Goal: Task Accomplishment & Management: Manage account settings

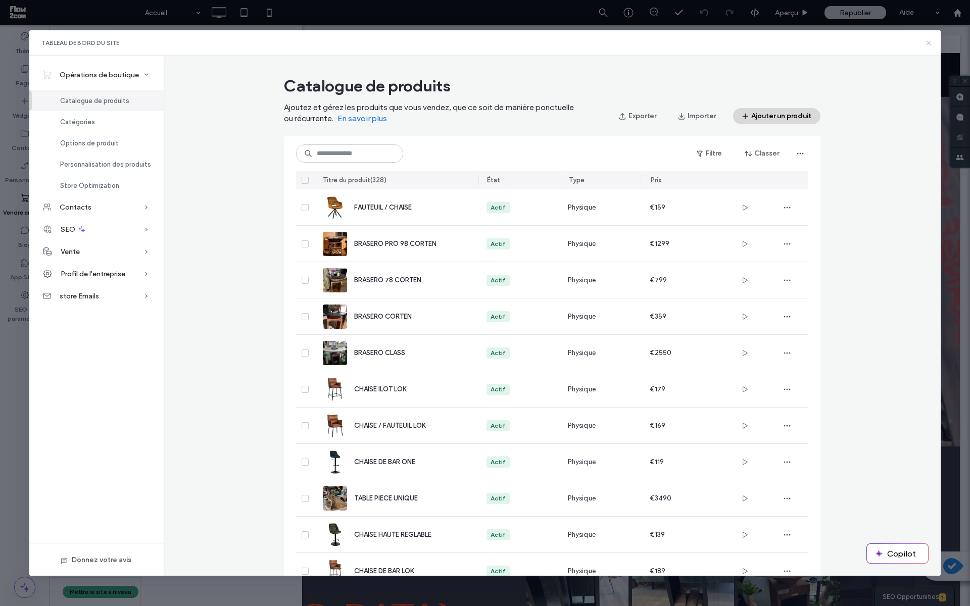
click at [925, 43] on icon at bounding box center [928, 43] width 8 height 8
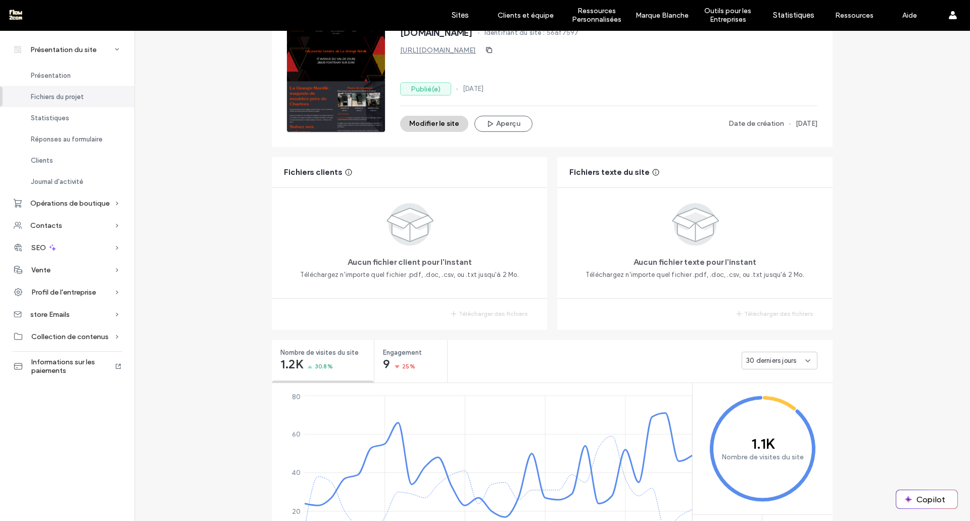
scroll to position [75, 0]
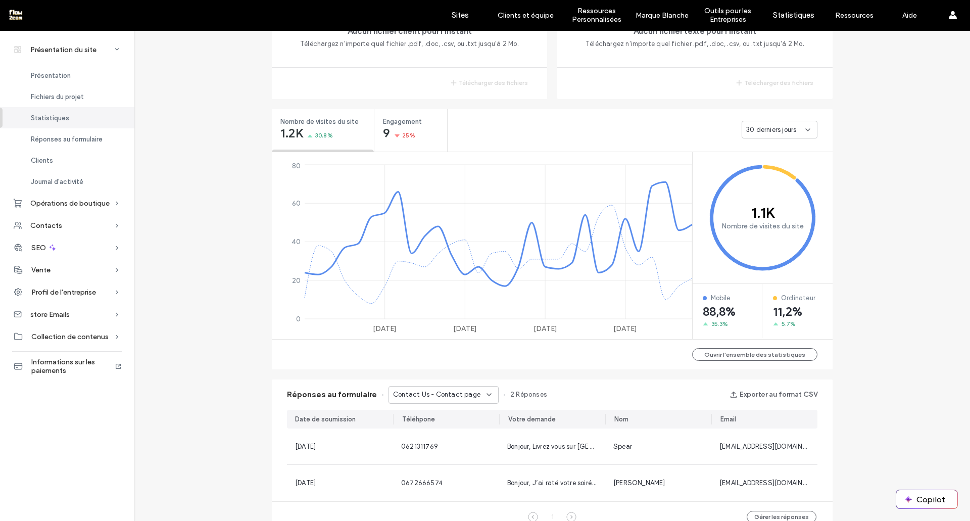
scroll to position [310, 0]
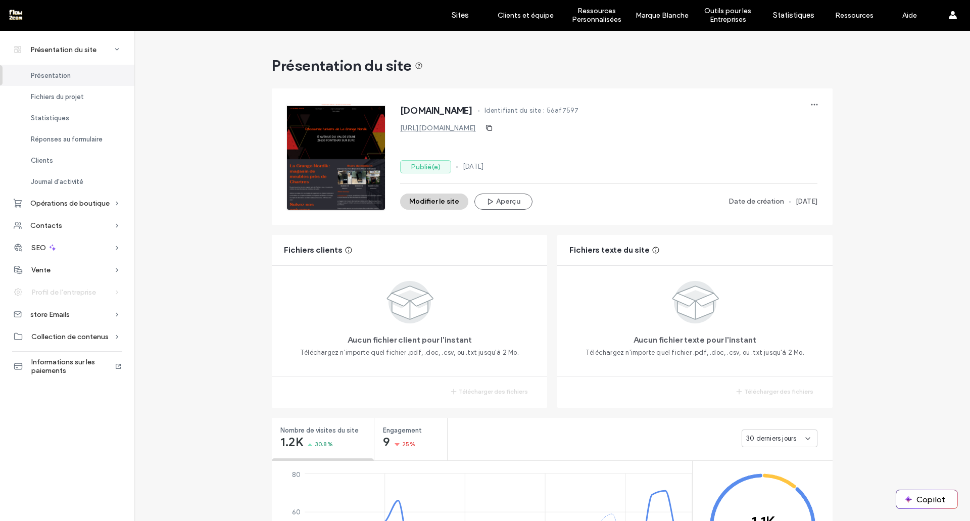
click at [63, 294] on span "Profil de l'entreprise" at bounding box center [63, 292] width 65 height 9
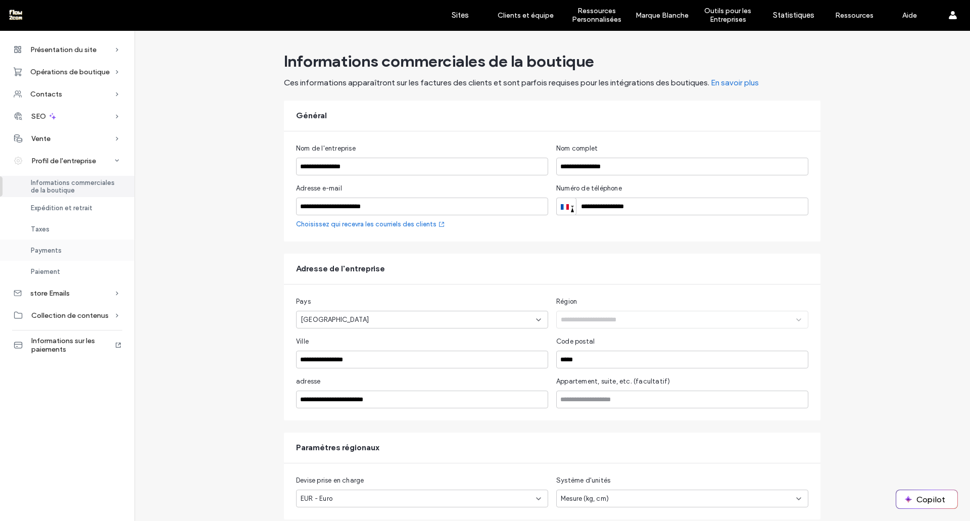
click at [55, 254] on span "Payments" at bounding box center [46, 251] width 31 height 8
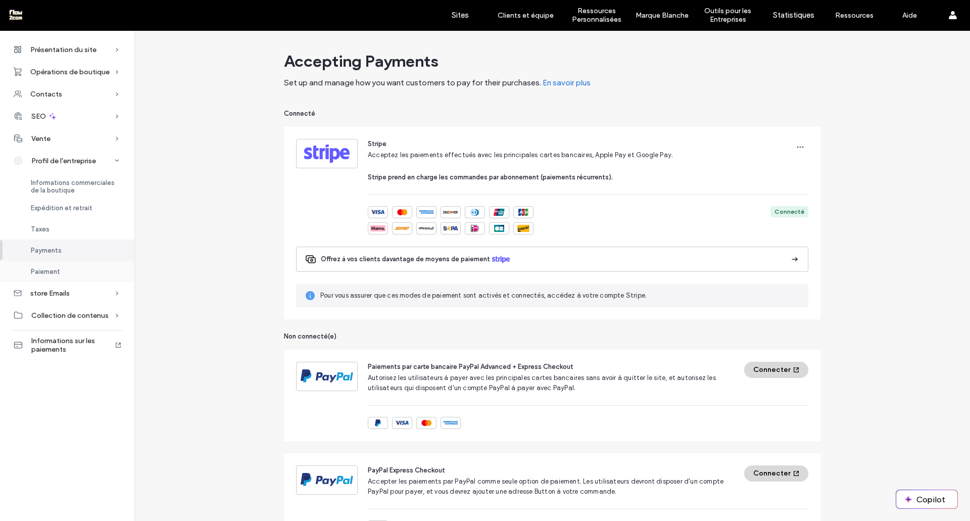
click at [52, 273] on span "Paiement" at bounding box center [45, 272] width 29 height 8
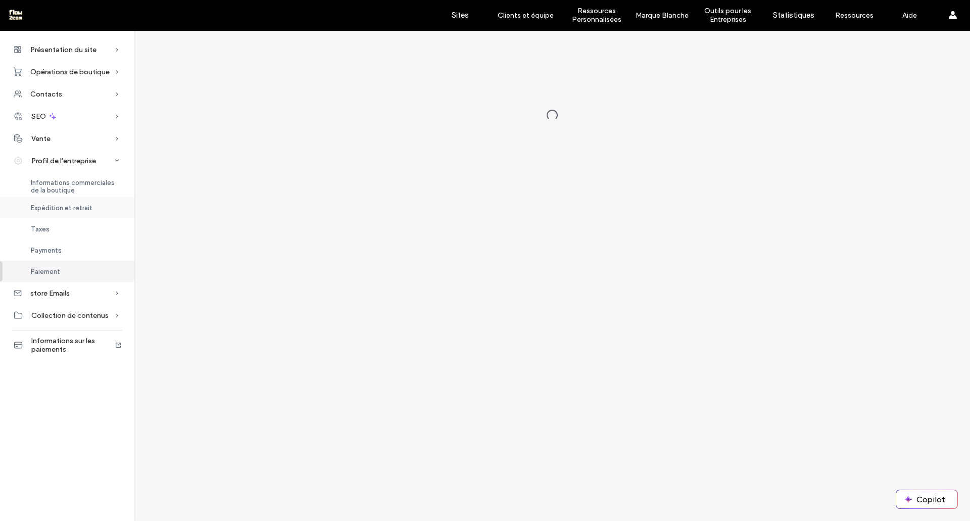
click at [48, 211] on span "Expédition et retrait" at bounding box center [62, 208] width 62 height 8
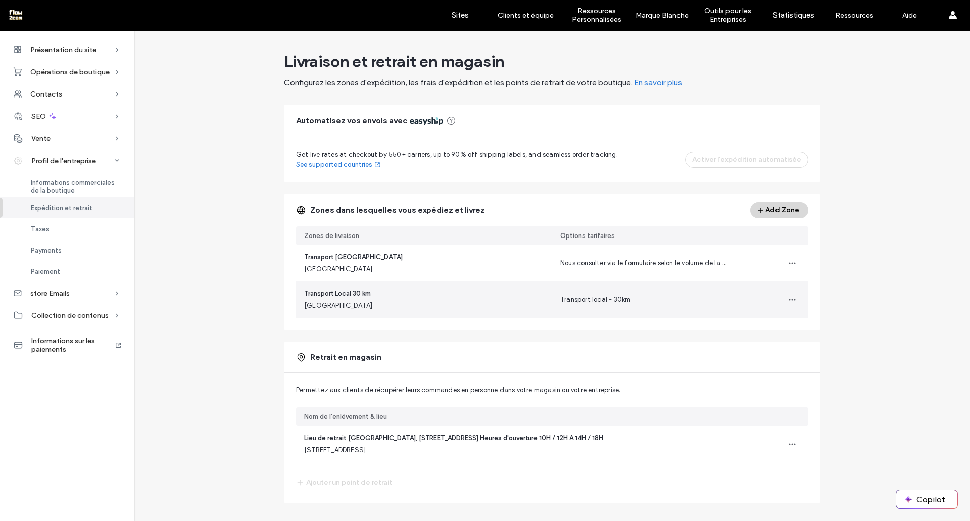
click at [605, 300] on span "Transport local - 30km" at bounding box center [595, 300] width 70 height 8
click at [789, 303] on icon "button" at bounding box center [792, 300] width 8 height 8
click at [735, 323] on span "Modifier la zone de livraison" at bounding box center [739, 326] width 85 height 10
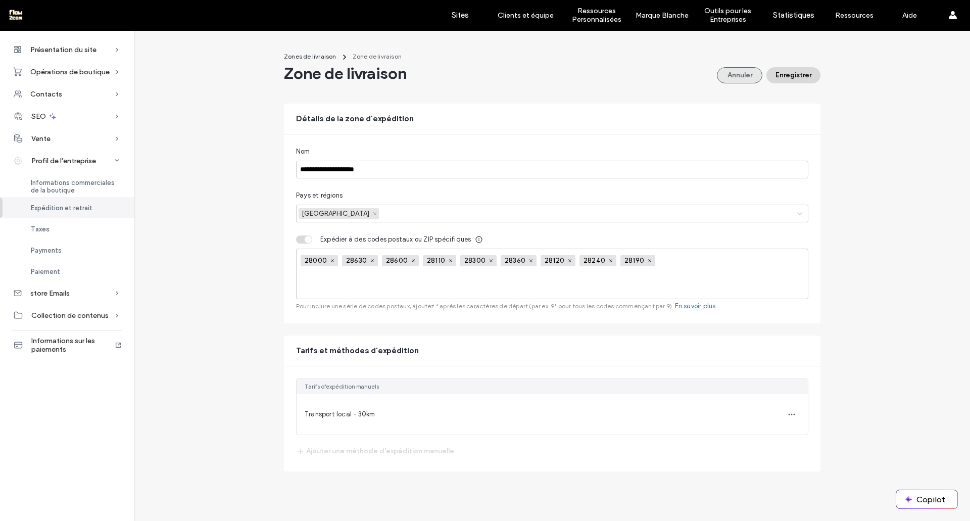
click at [731, 80] on button "Annuler" at bounding box center [739, 75] width 45 height 16
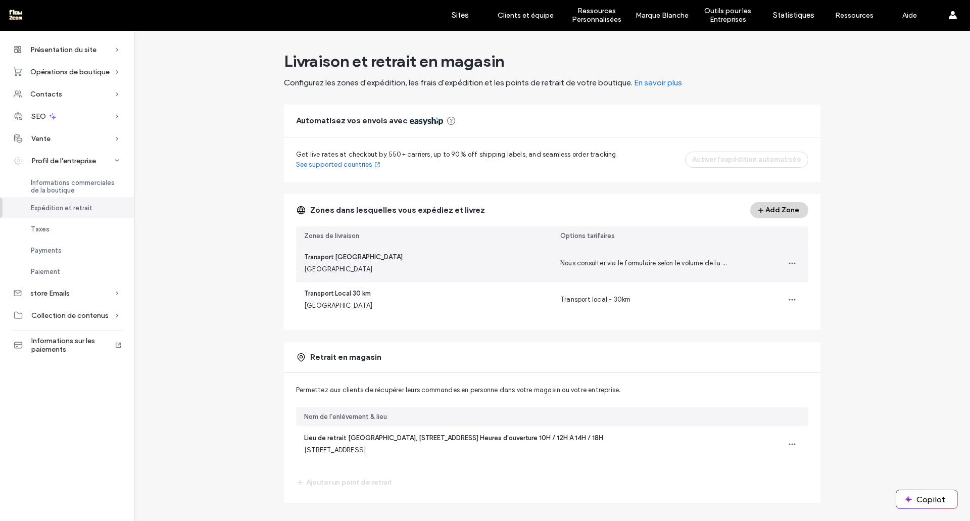
click at [686, 267] on div "Nous consulter via le formulaire selon le volume de la commande tarif sur mesur…" at bounding box center [644, 263] width 168 height 10
click at [788, 262] on icon "button" at bounding box center [792, 263] width 8 height 8
click at [768, 283] on div "Modifier la zone de livraison" at bounding box center [736, 289] width 120 height 19
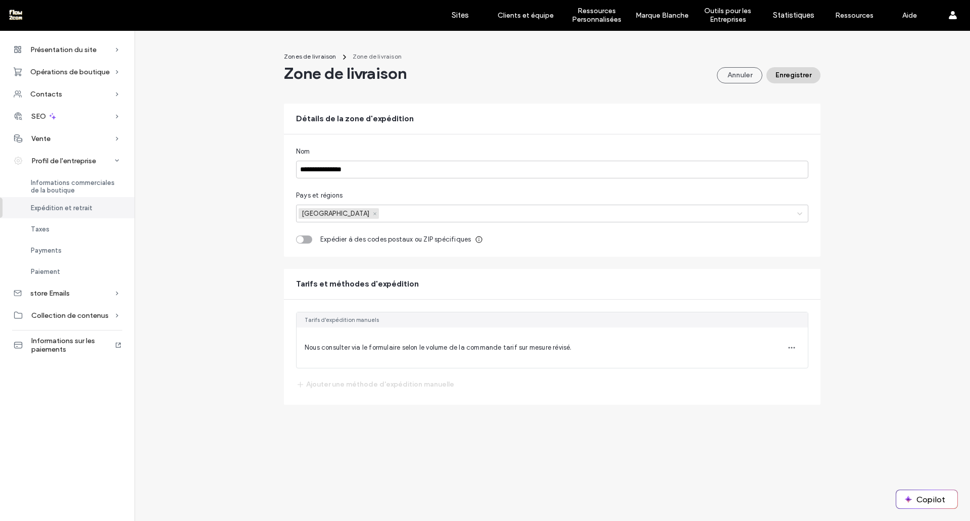
click at [734, 78] on button "Annuler" at bounding box center [739, 75] width 45 height 16
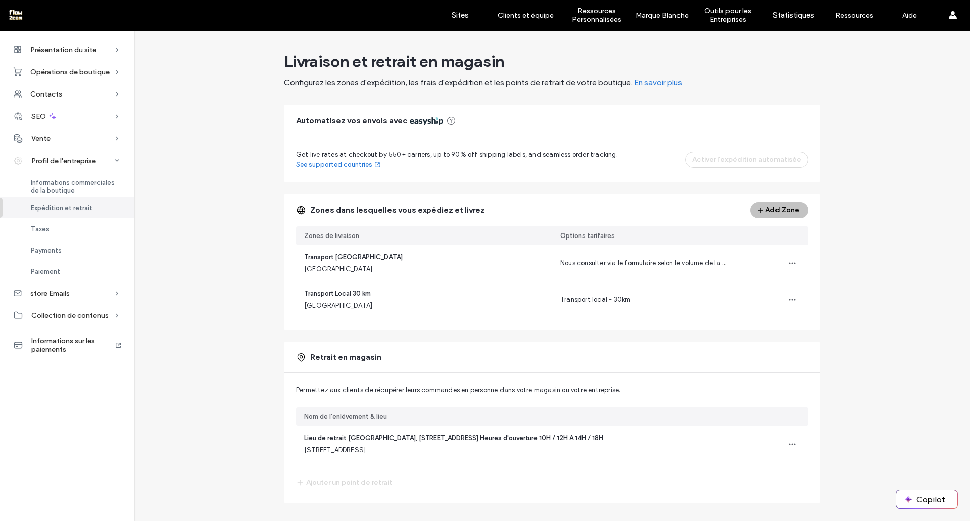
click at [759, 214] on span "button" at bounding box center [761, 210] width 7 height 15
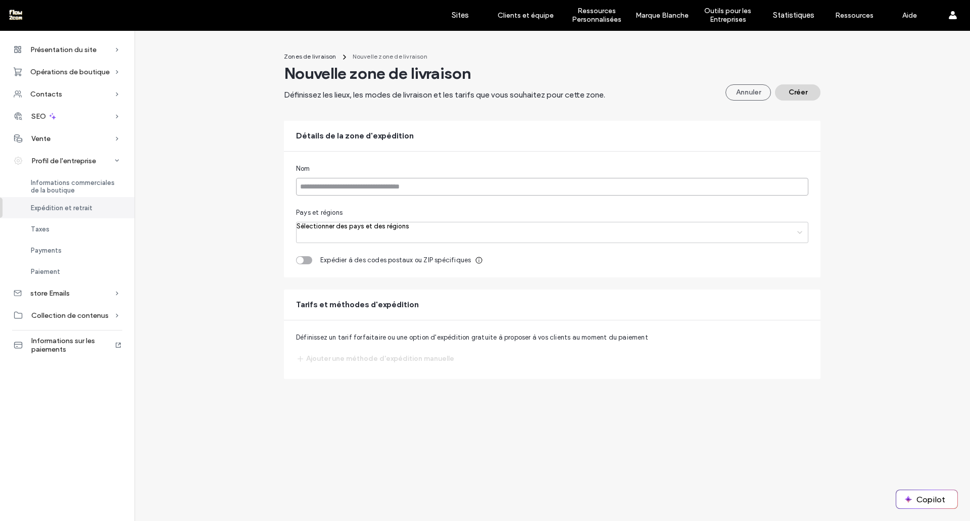
click at [319, 189] on input at bounding box center [552, 187] width 512 height 18
click at [743, 93] on button "Annuler" at bounding box center [747, 92] width 45 height 16
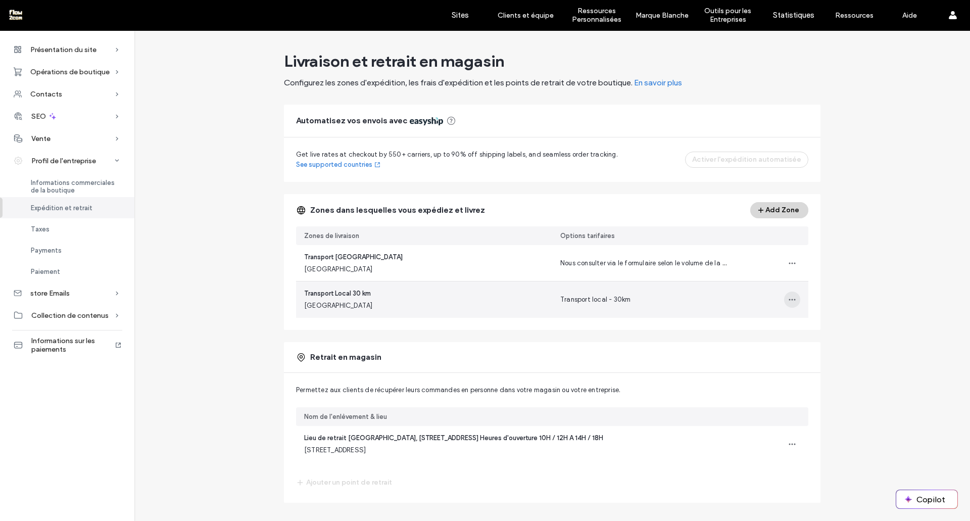
click at [792, 303] on icon "button" at bounding box center [792, 300] width 8 height 8
click at [744, 327] on span "Modifier la zone de livraison" at bounding box center [739, 326] width 85 height 10
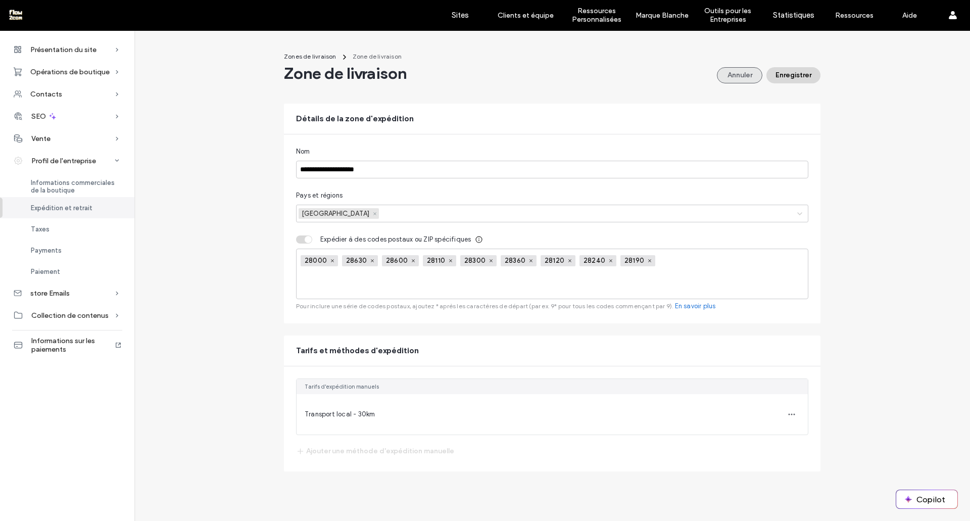
click at [720, 73] on button "Annuler" at bounding box center [739, 75] width 45 height 16
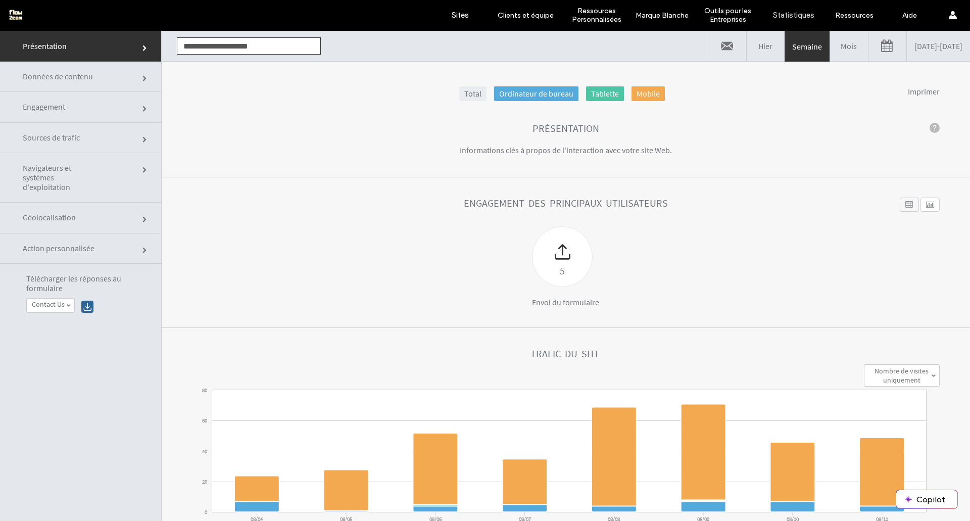
click at [830, 52] on link "Mois" at bounding box center [849, 46] width 38 height 30
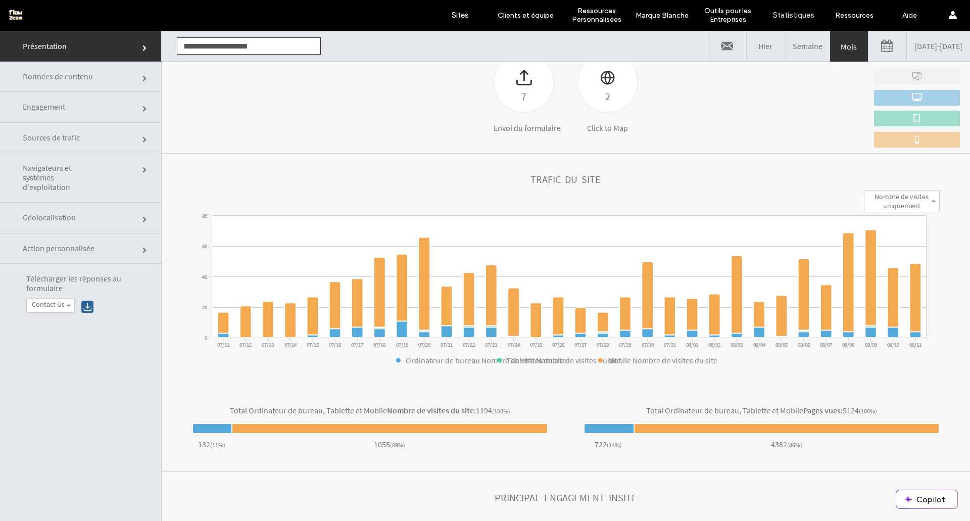
scroll to position [51, 0]
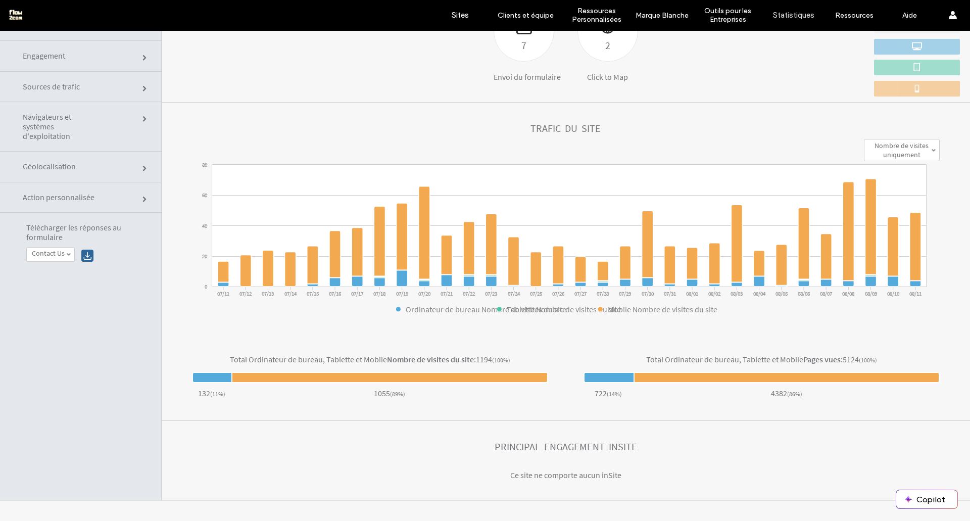
click at [142, 87] on span "Sources de trafic" at bounding box center [145, 89] width 6 height 6
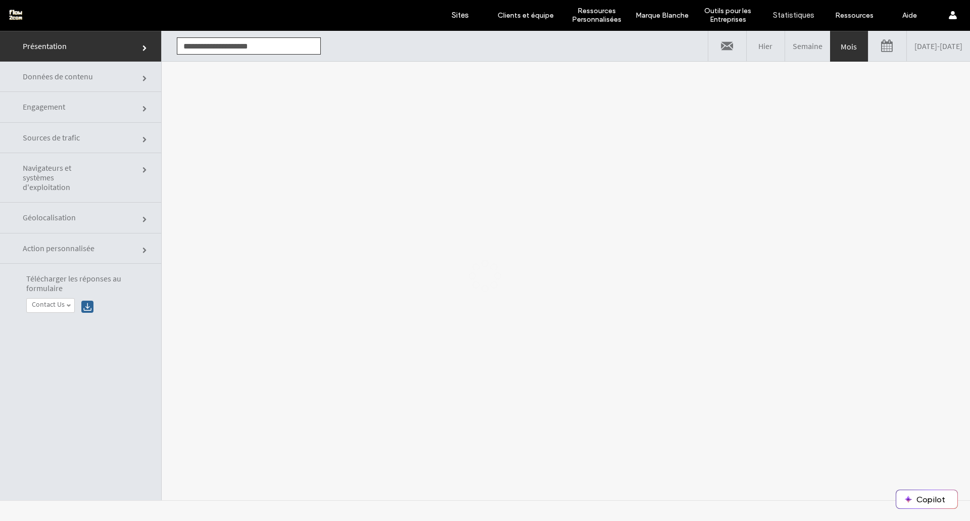
scroll to position [0, 0]
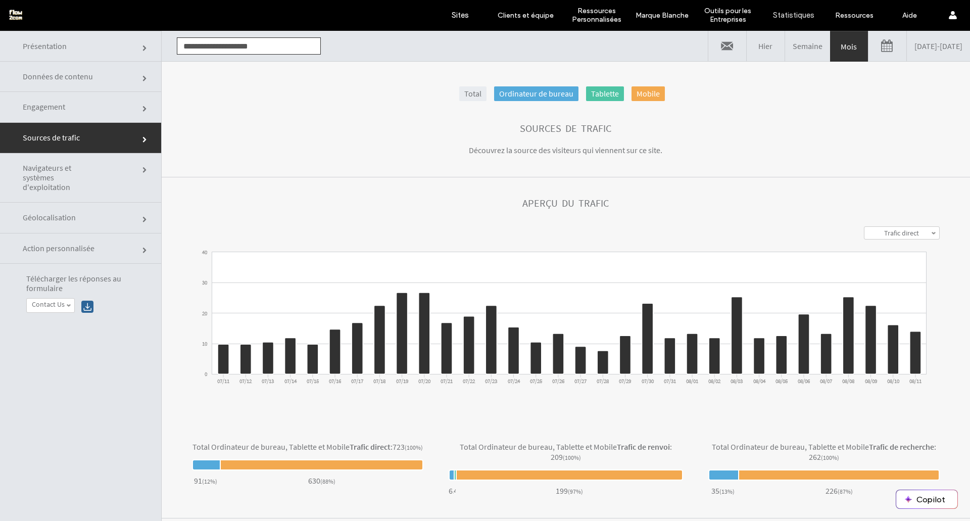
click at [142, 106] on span "Engagement" at bounding box center [145, 109] width 6 height 6
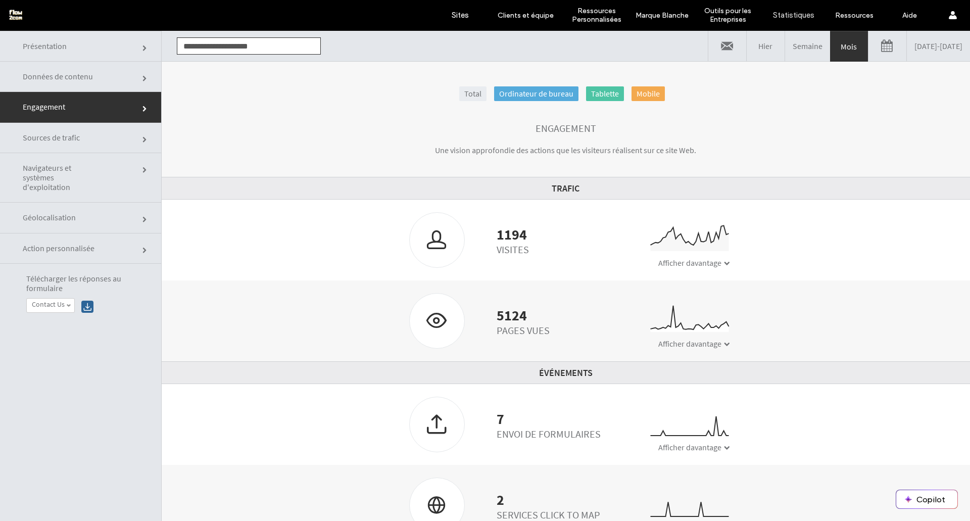
click link "Données de contenu"
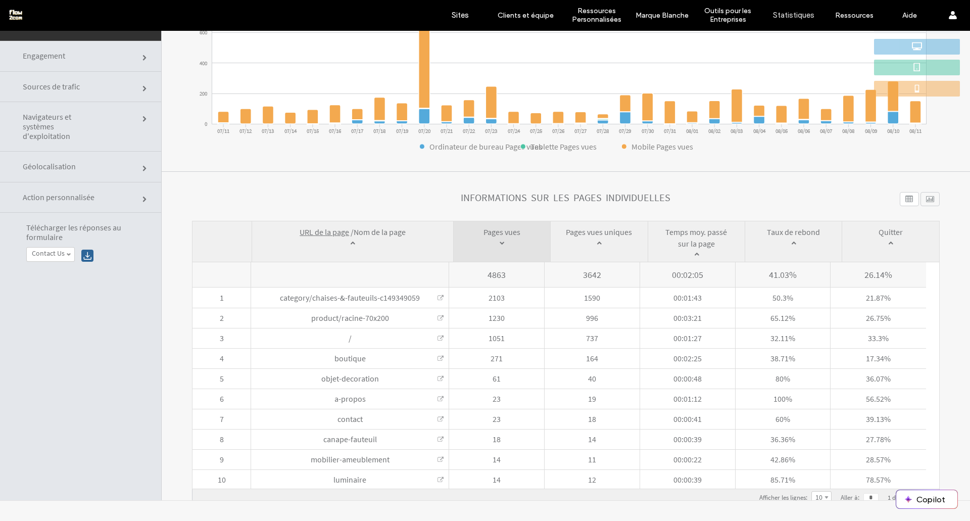
scroll to position [176, 0]
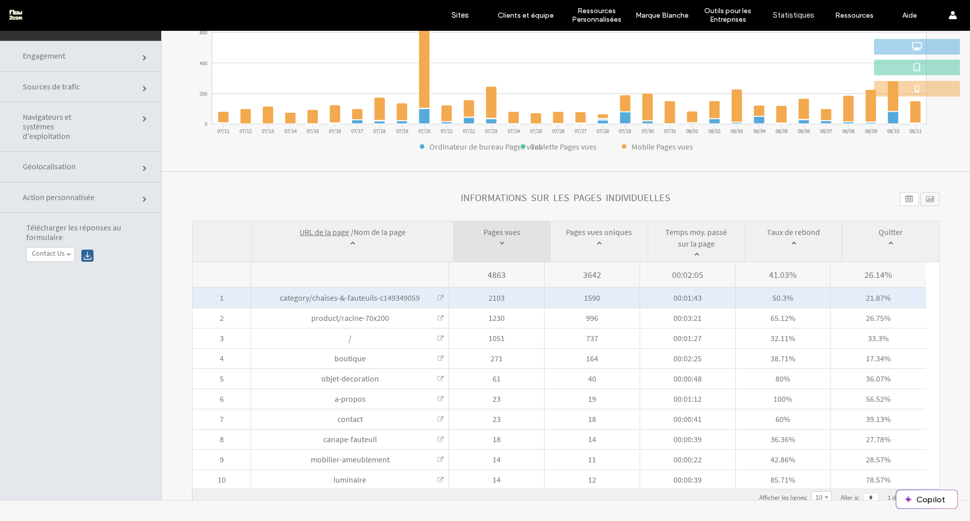
click link
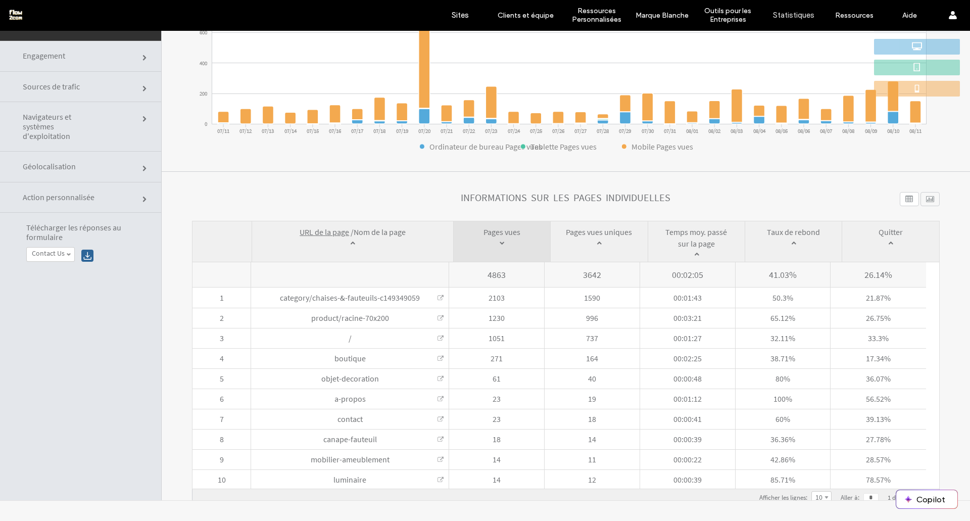
scroll to position [202, 0]
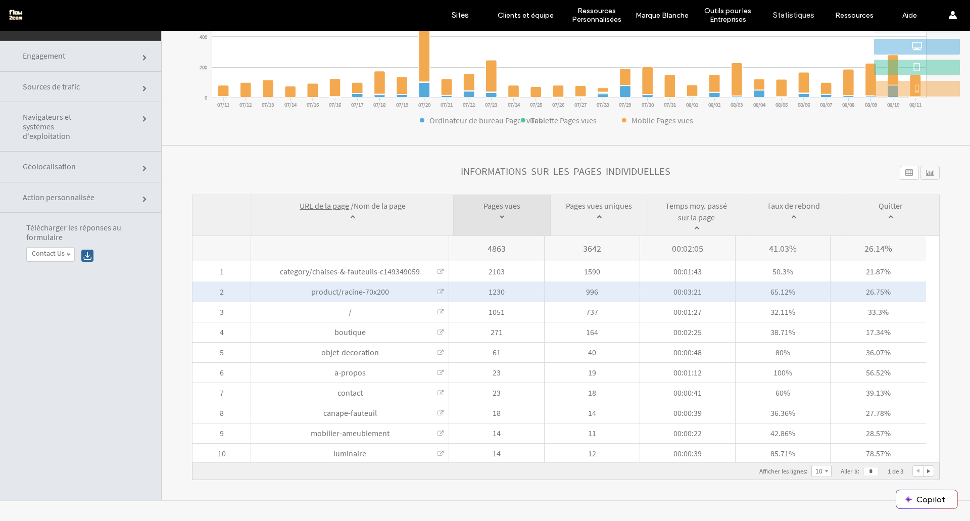
click at [434, 289] on span "product/racine-70x200 Product" at bounding box center [350, 291] width 198 height 20
click link
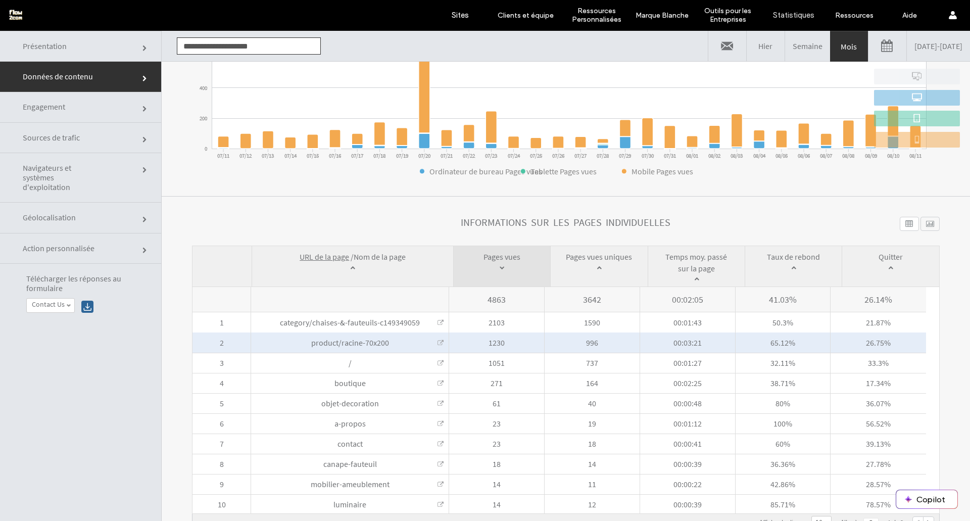
scroll to position [51, 0]
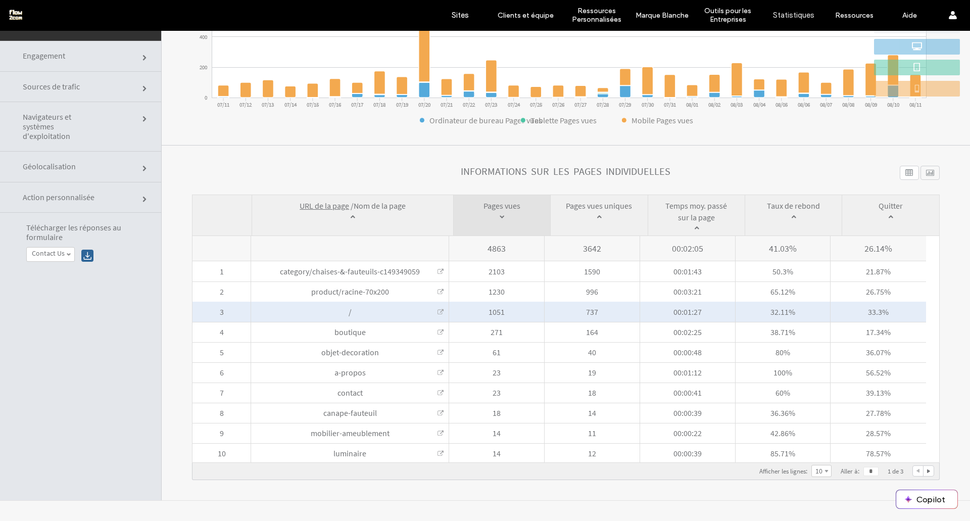
click link
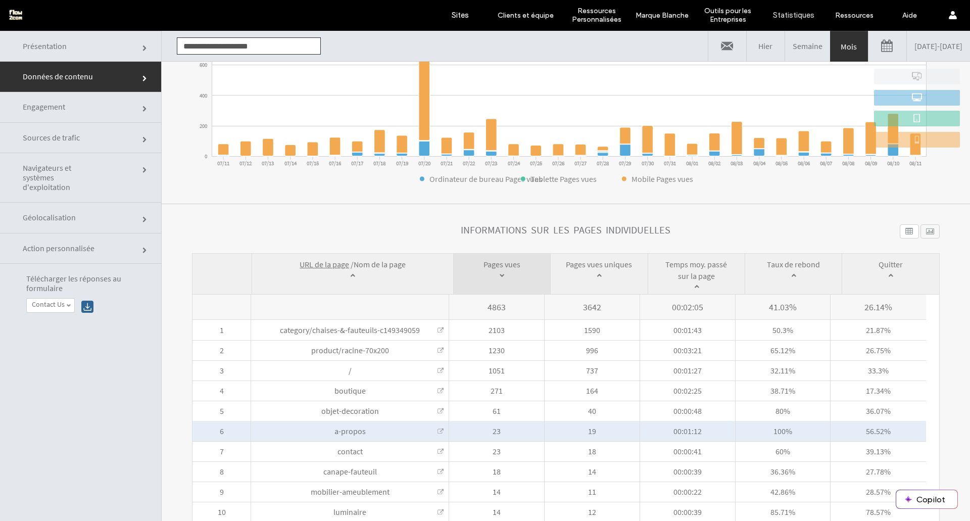
scroll to position [202, 0]
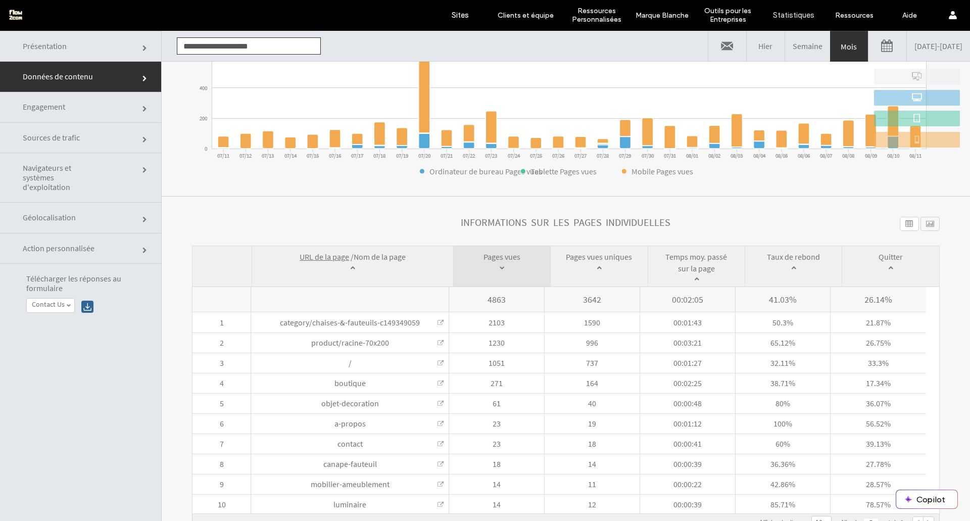
click link "Engagement"
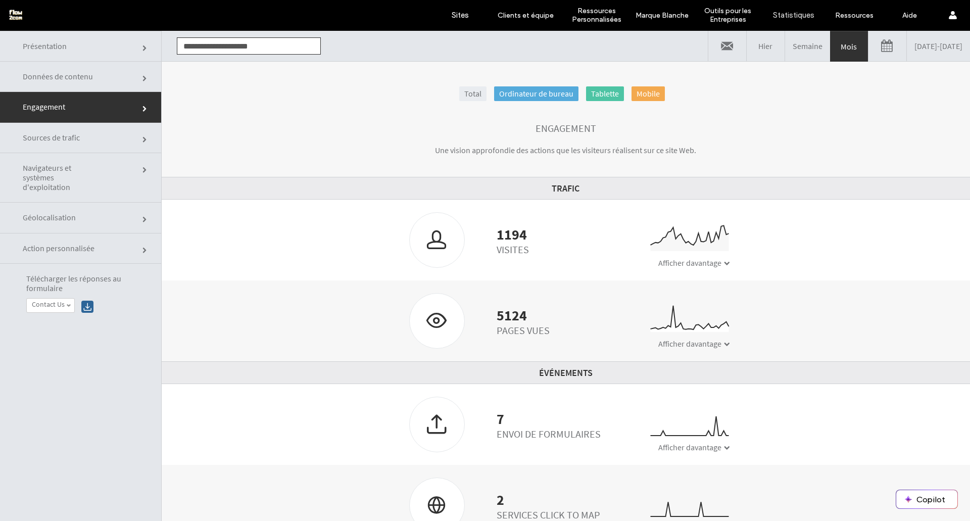
click link "Sources de trafic"
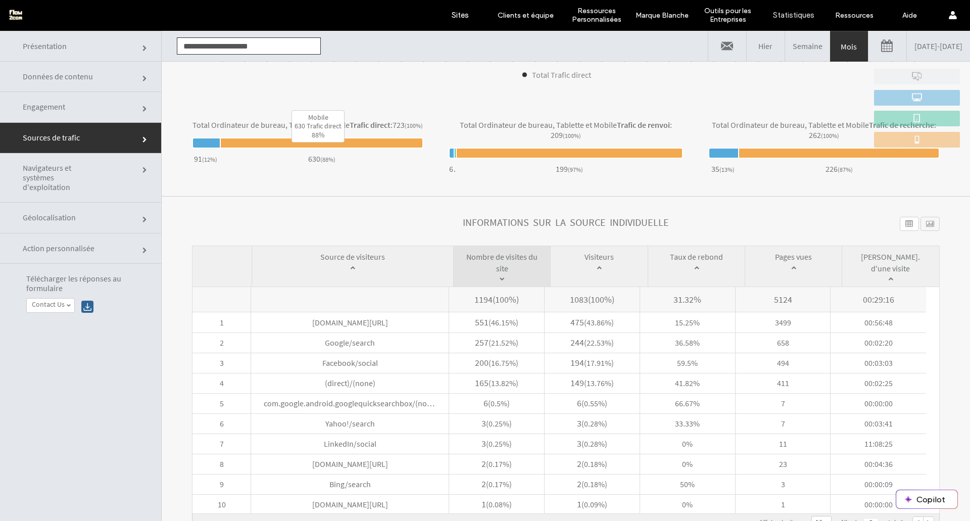
scroll to position [51, 0]
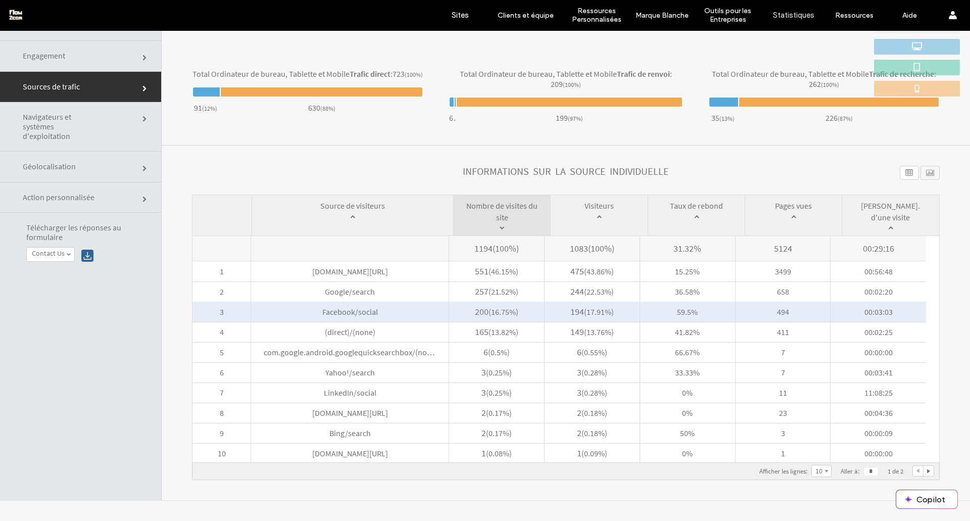
drag, startPoint x: 329, startPoint y: 312, endPoint x: 382, endPoint y: 309, distance: 53.6
click at [382, 309] on span "Facebook/social" at bounding box center [350, 312] width 198 height 20
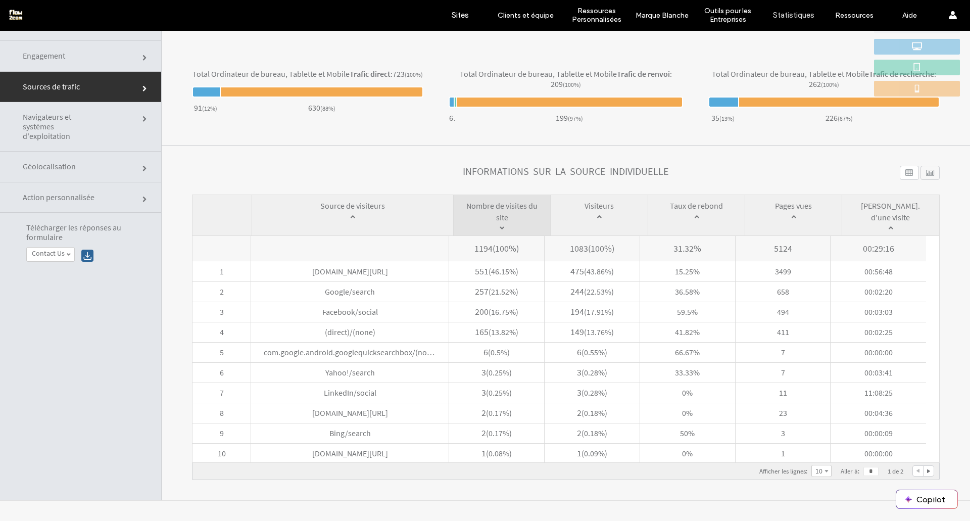
click at [812, 472] on link "10" at bounding box center [821, 470] width 19 height 11
click at [817, 454] on label "20" at bounding box center [820, 456] width 7 height 9
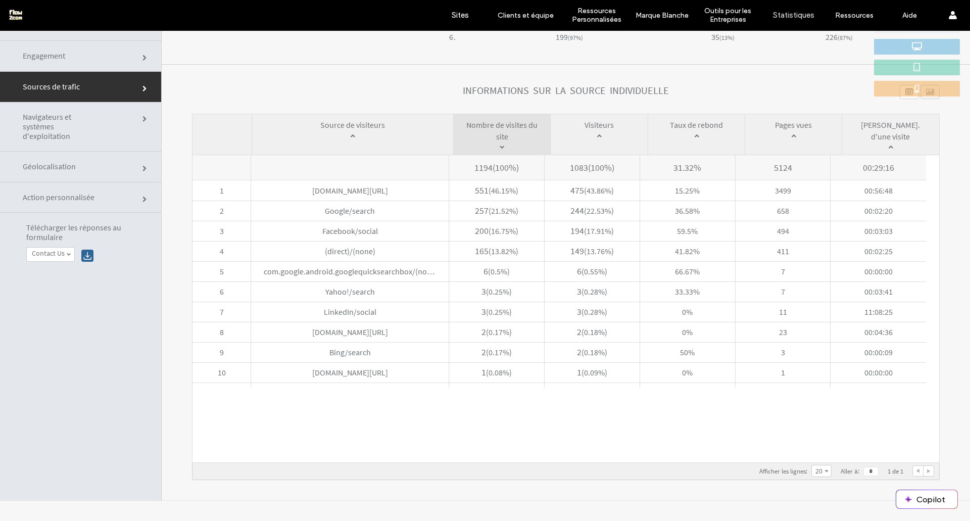
scroll to position [0, 0]
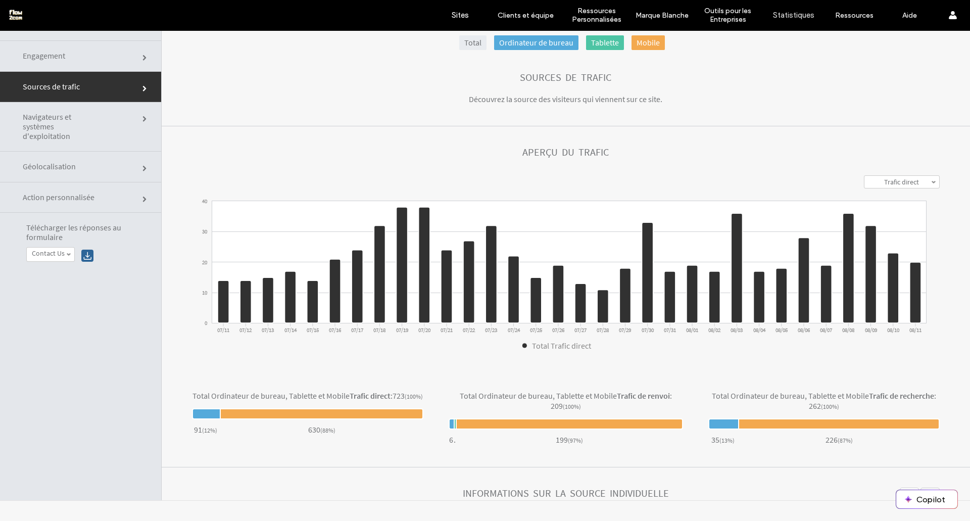
click section "Sources de trafic Découvrez la source des visiteurs qui viennent sur ce site."
